Goal: Share content

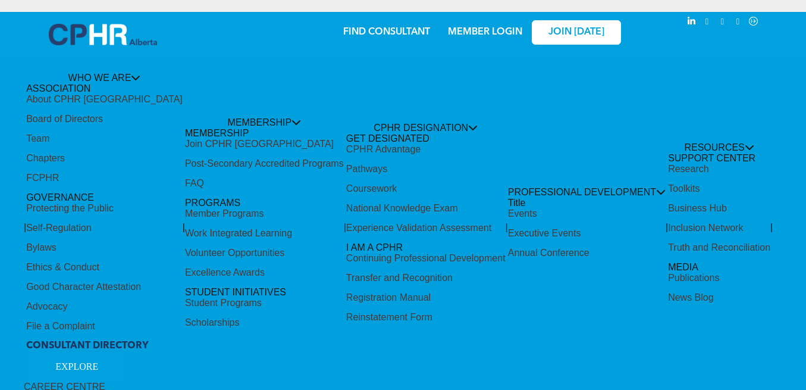
scroll to position [357, 0]
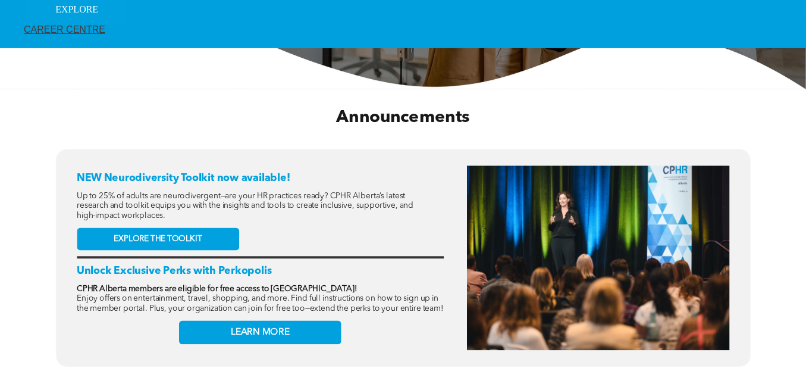
click at [145, 236] on div "Share by:" at bounding box center [375, 201] width 750 height 390
click at [146, 230] on div "Share by:" at bounding box center [375, 201] width 750 height 390
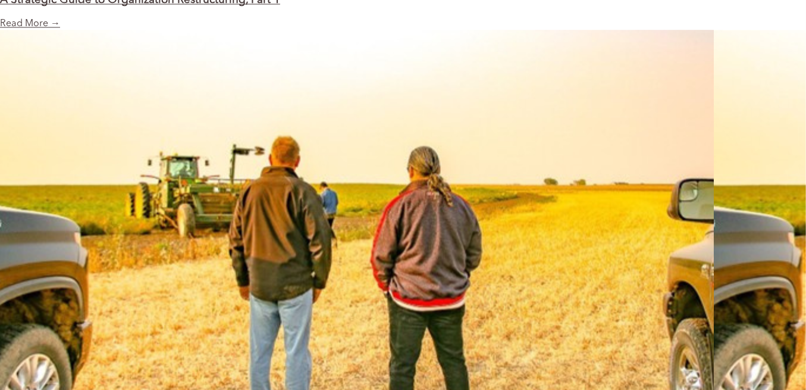
scroll to position [1944, 0]
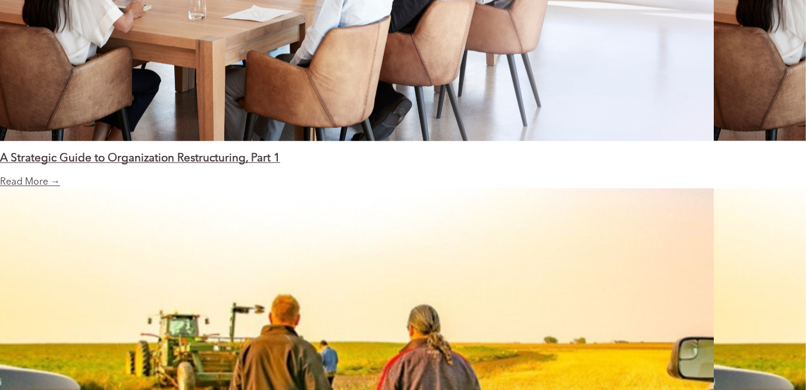
click at [150, 147] on div "Share by:" at bounding box center [375, 201] width 750 height 390
click at [145, 145] on div "Share by:" at bounding box center [375, 201] width 750 height 390
click at [18, 165] on div "Share by:" at bounding box center [375, 201] width 750 height 390
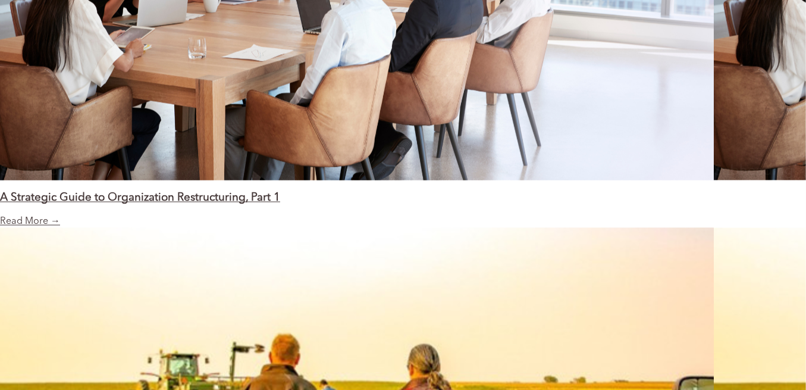
scroll to position [1904, 0]
click at [55, 180] on div "Share by:" at bounding box center [375, 201] width 750 height 390
click at [55, 182] on div "Share by:" at bounding box center [375, 201] width 750 height 390
click at [54, 182] on div "Share by:" at bounding box center [375, 201] width 750 height 390
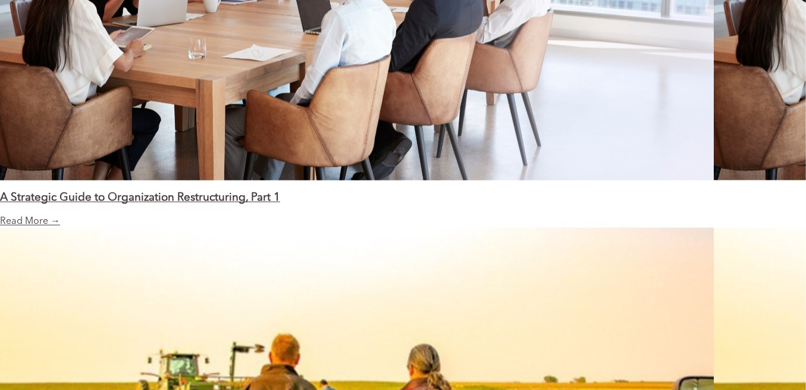
click at [54, 182] on div "Share by:" at bounding box center [375, 201] width 750 height 390
click at [268, 226] on div "Share by:" at bounding box center [375, 201] width 750 height 390
click at [243, 184] on div "Share by:" at bounding box center [375, 201] width 750 height 390
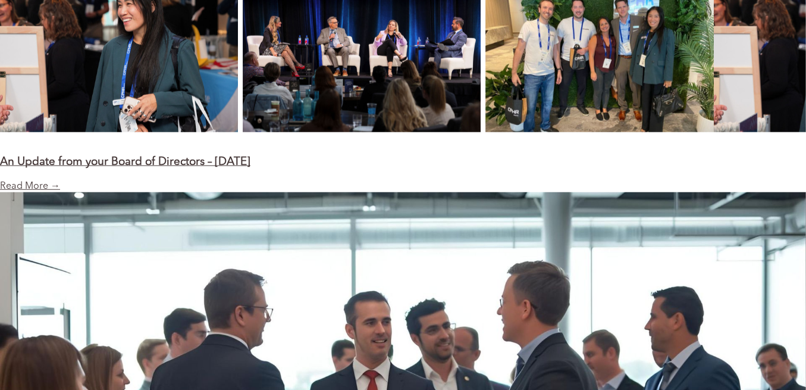
scroll to position [1031, 0]
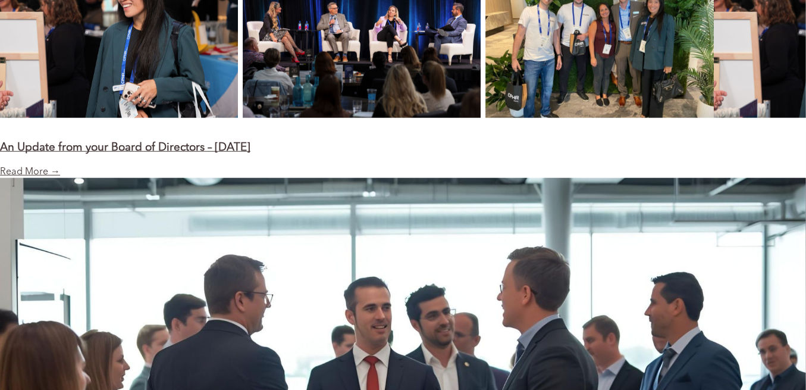
click at [238, 256] on div "Share by:" at bounding box center [375, 201] width 750 height 390
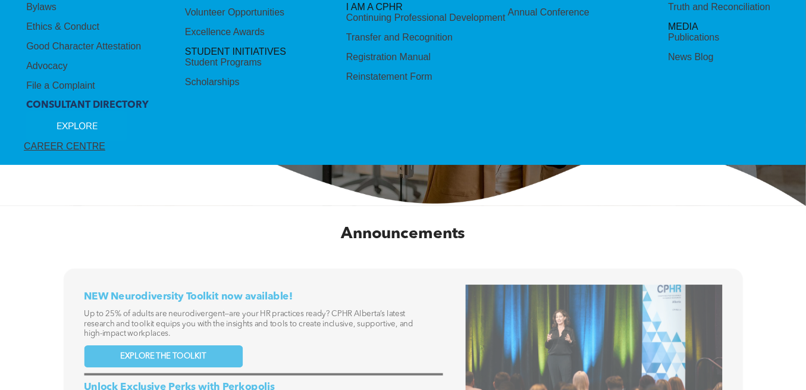
scroll to position [396, 0]
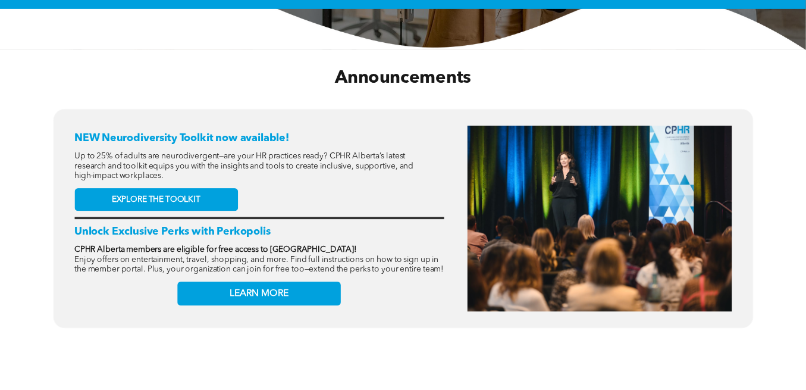
click at [159, 192] on div "Share by:" at bounding box center [375, 201] width 750 height 390
drag, startPoint x: 126, startPoint y: 86, endPoint x: 122, endPoint y: 75, distance: 11.5
click at [126, 86] on div "Share by:" at bounding box center [375, 201] width 750 height 390
